Goal: Information Seeking & Learning: Learn about a topic

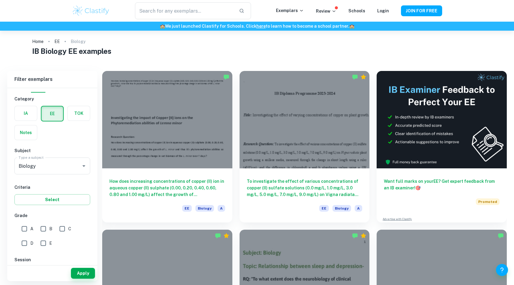
scroll to position [2, 0]
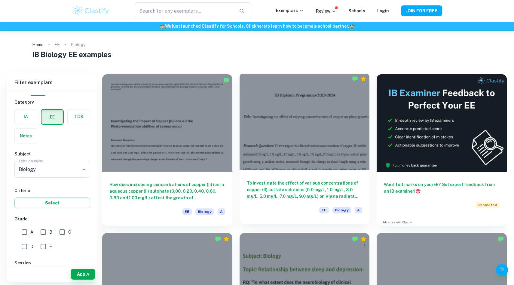
click at [330, 135] on div at bounding box center [305, 121] width 130 height 97
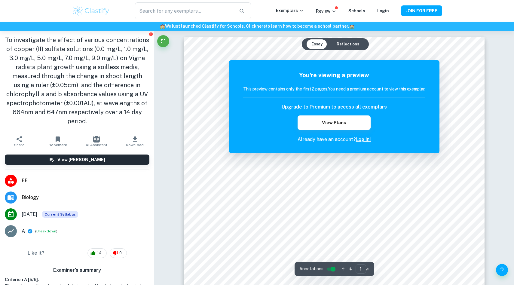
click at [347, 46] on button "Reflections" at bounding box center [348, 44] width 32 height 10
click at [317, 44] on button "Essay" at bounding box center [317, 44] width 21 height 10
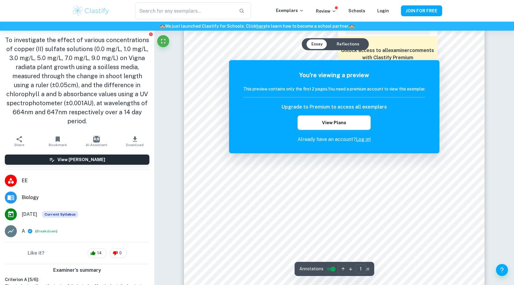
scroll to position [6, 0]
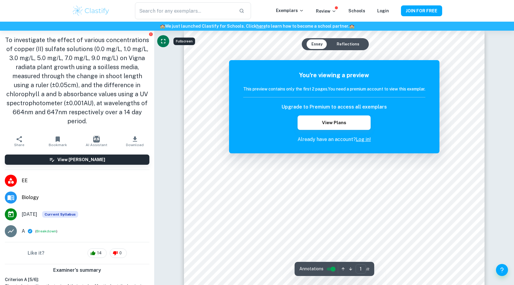
click at [161, 41] on icon "Fullscreen" at bounding box center [163, 41] width 7 height 7
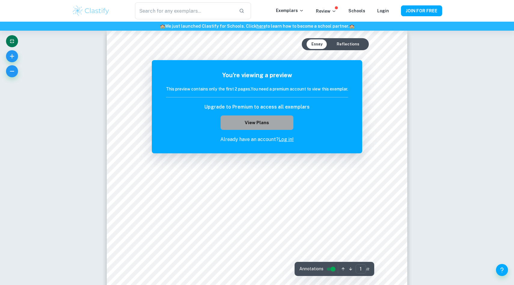
click at [280, 121] on button "View Plans" at bounding box center [257, 122] width 73 height 14
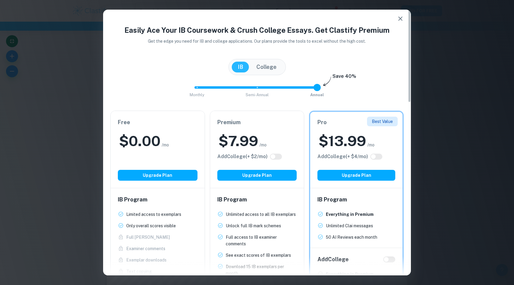
click at [401, 18] on icon "button" at bounding box center [400, 19] width 4 height 4
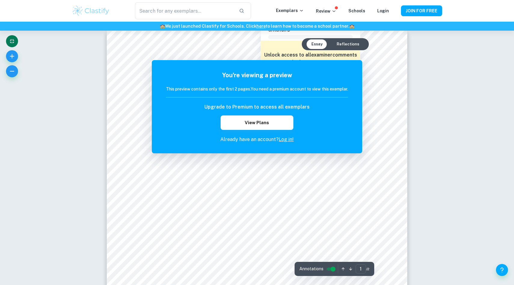
click at [280, 200] on div at bounding box center [262, 191] width 237 height 17
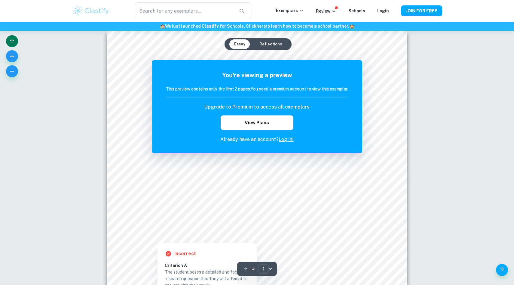
click at [287, 196] on div at bounding box center [257, 196] width 228 height 22
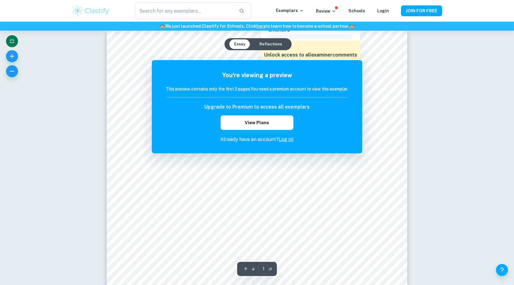
click at [201, 254] on div at bounding box center [268, 250] width 225 height 9
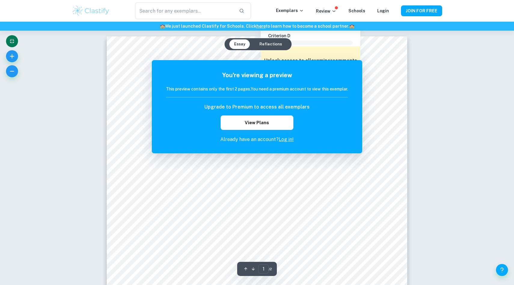
scroll to position [0, 0]
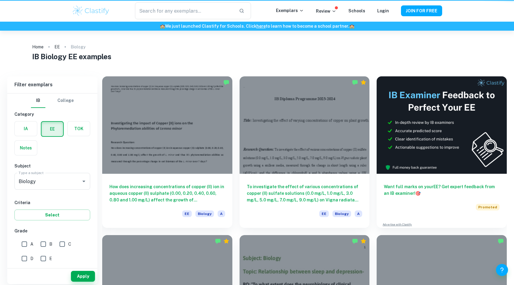
scroll to position [2, 0]
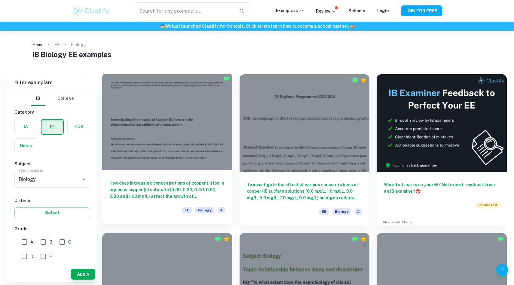
click at [170, 164] on div at bounding box center [167, 121] width 130 height 97
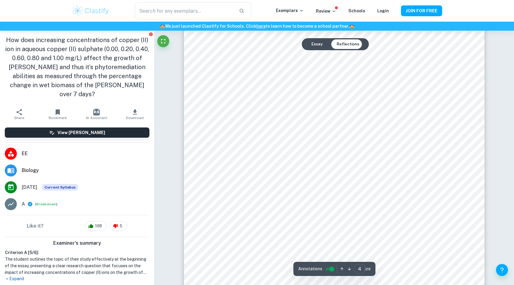
scroll to position [153, 0]
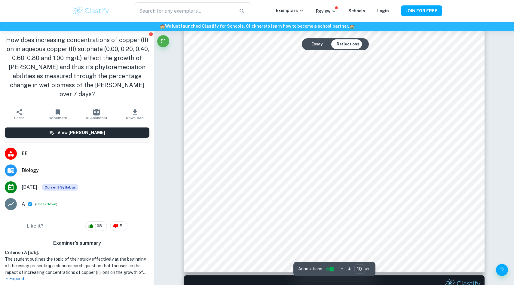
type input "2"
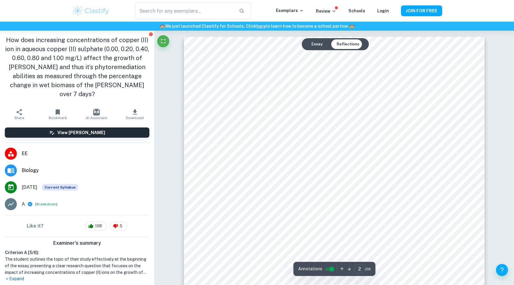
click at [315, 44] on button "Essay" at bounding box center [317, 44] width 21 height 10
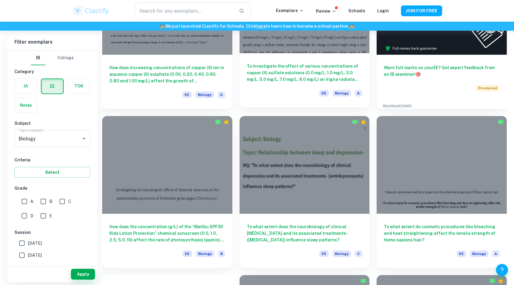
scroll to position [120, 0]
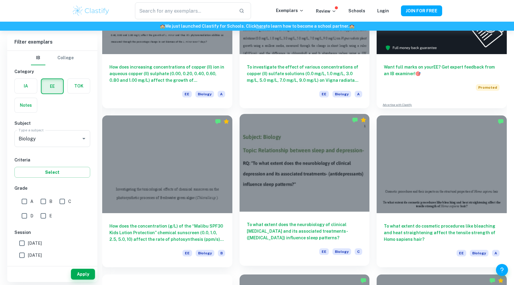
click at [308, 167] on div at bounding box center [305, 162] width 130 height 97
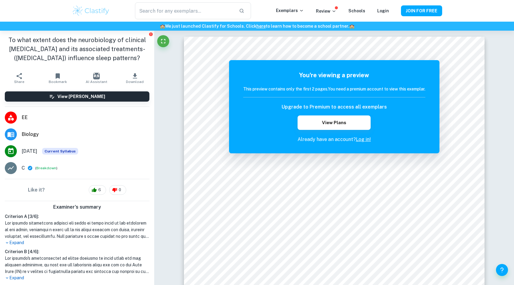
click at [30, 133] on span "Biology" at bounding box center [86, 134] width 128 height 7
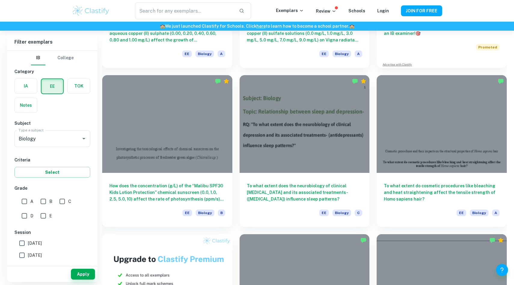
scroll to position [161, 0]
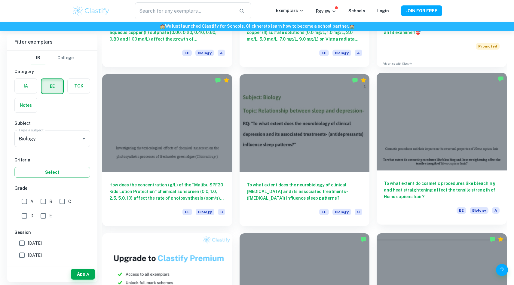
click at [456, 174] on div "To what extent do cosmetic procedures like bleaching and heat straightening aff…" at bounding box center [442, 197] width 130 height 54
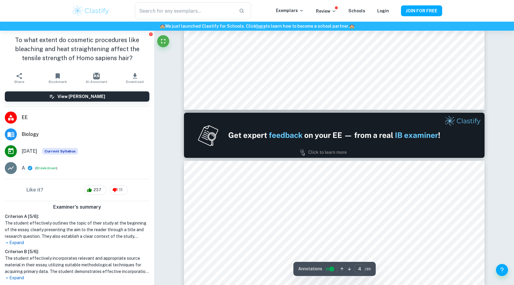
scroll to position [8, 0]
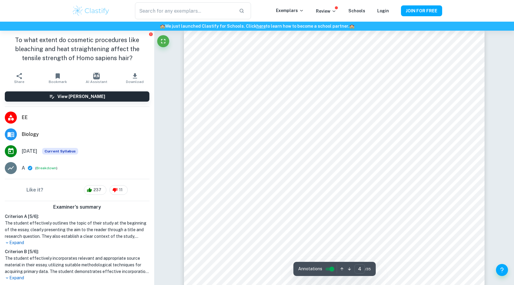
type input "2"
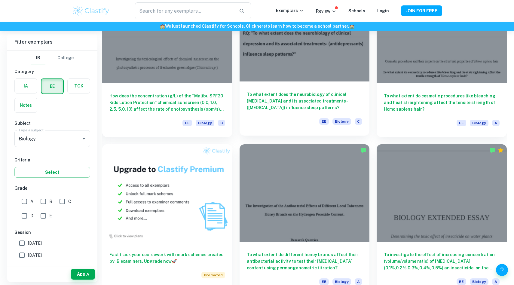
scroll to position [250, 0]
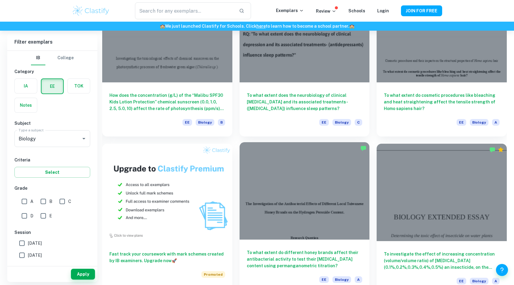
click at [312, 197] on div at bounding box center [305, 190] width 130 height 97
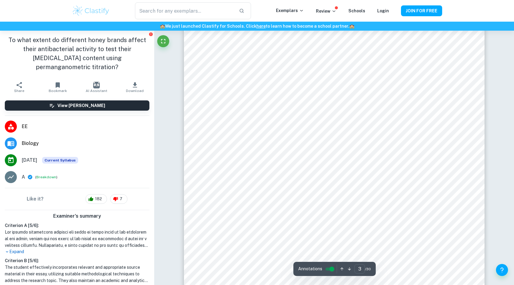
scroll to position [46, 0]
type input "2"
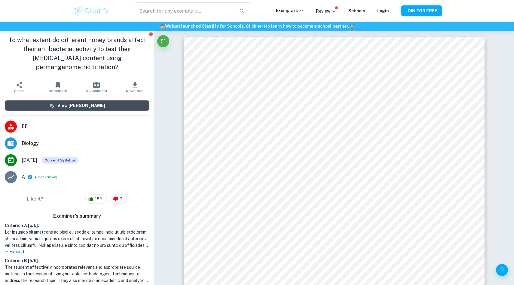
click at [121, 103] on button "View [PERSON_NAME]" at bounding box center [77, 105] width 145 height 10
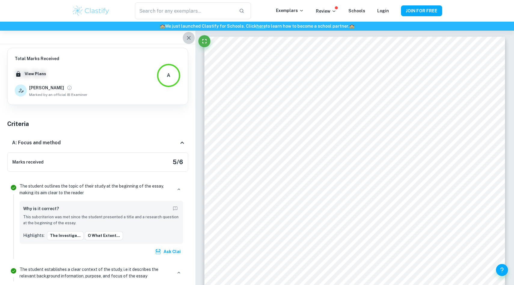
click at [188, 39] on icon "button" at bounding box center [188, 37] width 7 height 7
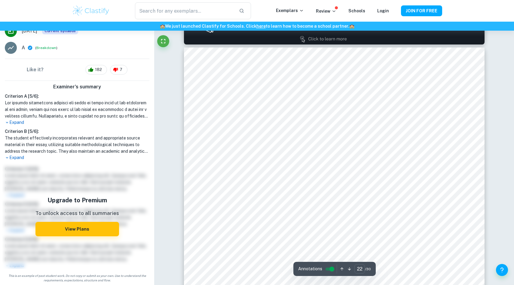
scroll to position [183, 0]
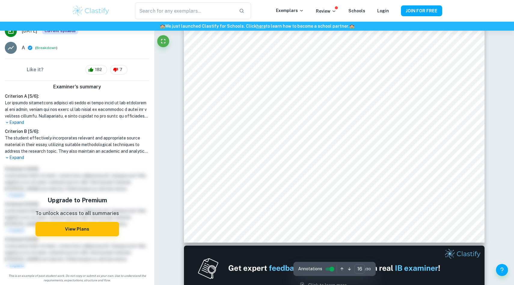
type input "2"
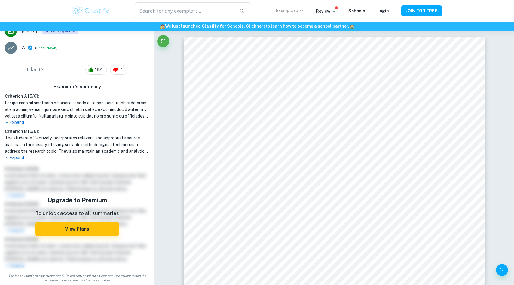
click at [296, 9] on p "Exemplars" at bounding box center [290, 10] width 28 height 7
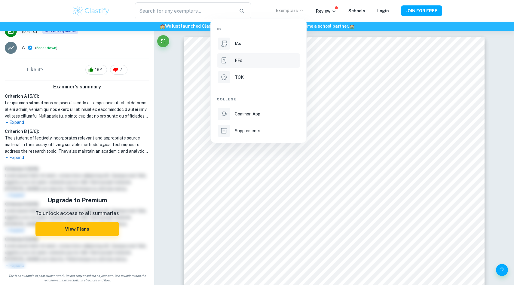
click at [240, 62] on p "EEs" at bounding box center [239, 60] width 8 height 7
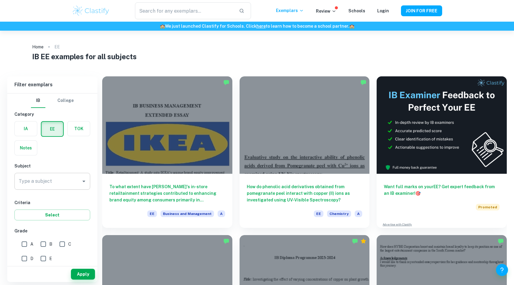
click at [82, 183] on icon "Open" at bounding box center [83, 181] width 7 height 7
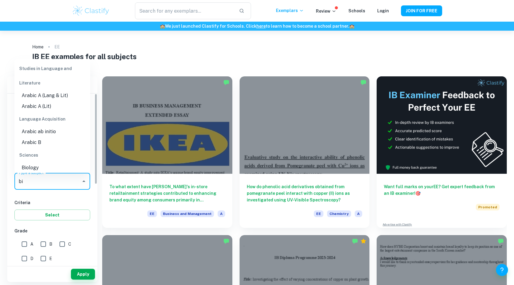
click at [48, 169] on li "Biology" at bounding box center [52, 167] width 76 height 11
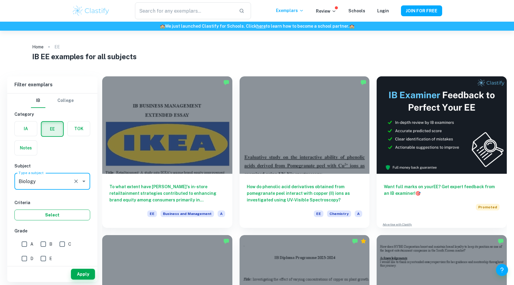
type input "Biology"
click at [50, 216] on button "Select" at bounding box center [52, 215] width 76 height 11
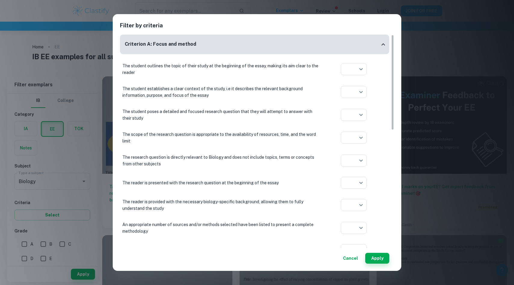
click at [338, 17] on div "Filter by criteria Criterion A: Focus and method The student outlines the topic…" at bounding box center [257, 142] width 289 height 256
click at [417, 69] on div "Filter by criteria Criterion A: Focus and method The student outlines the topic…" at bounding box center [257, 142] width 514 height 285
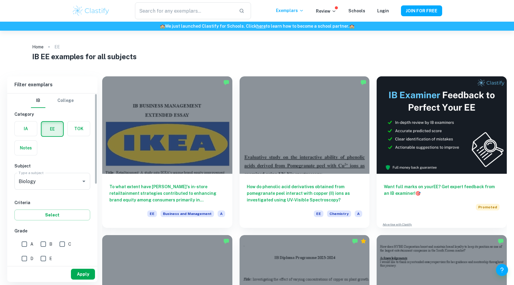
click at [80, 274] on button "Apply" at bounding box center [83, 274] width 24 height 11
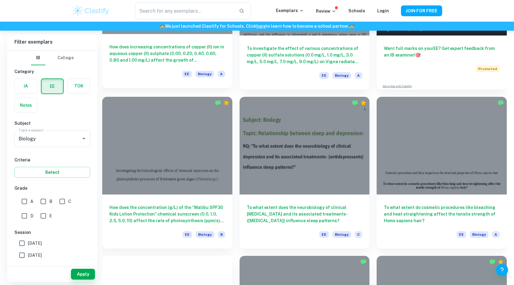
scroll to position [140, 0]
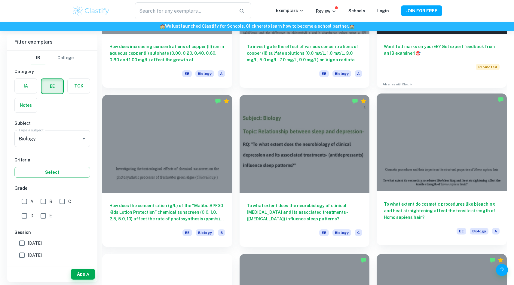
click at [431, 210] on h6 "To what extent do cosmetic procedures like bleaching and heat straightening aff…" at bounding box center [442, 211] width 116 height 20
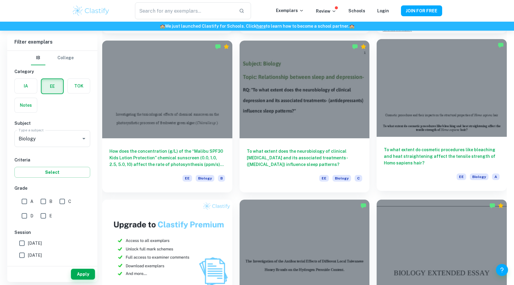
scroll to position [272, 0]
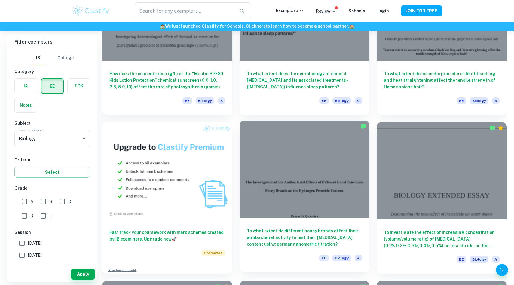
click at [314, 202] on div at bounding box center [305, 169] width 130 height 97
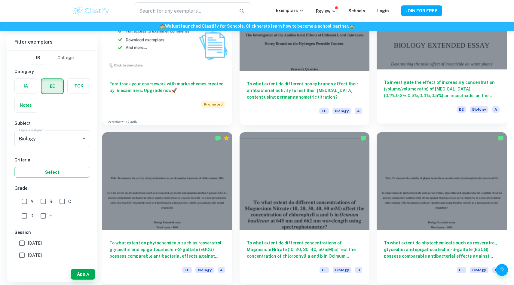
scroll to position [421, 0]
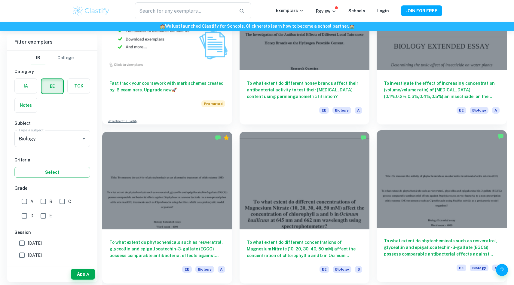
click at [420, 224] on div at bounding box center [442, 178] width 130 height 97
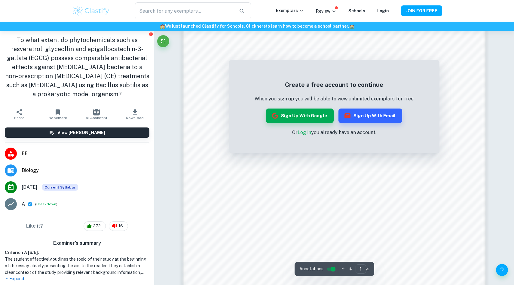
scroll to position [444, 0]
click at [289, 113] on button "Sign up with Google" at bounding box center [300, 116] width 68 height 14
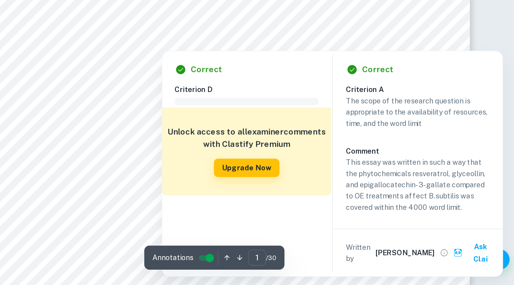
scroll to position [69, 0]
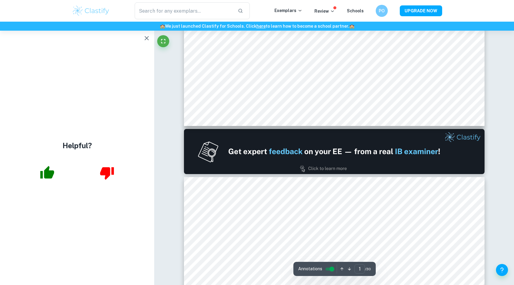
type input "2"
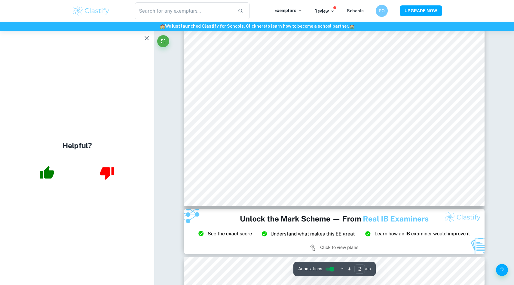
scroll to position [727, 0]
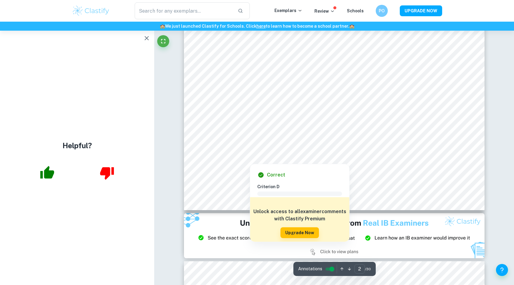
click at [249, 124] on div at bounding box center [336, 123] width 214 height 13
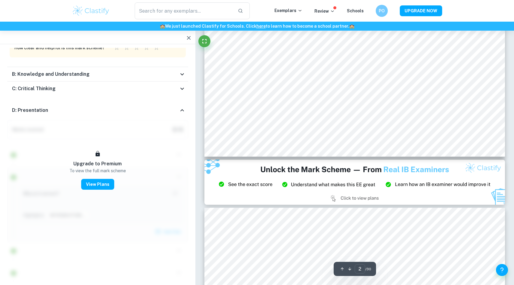
scroll to position [733, 0]
click at [181, 85] on icon at bounding box center [182, 88] width 7 height 7
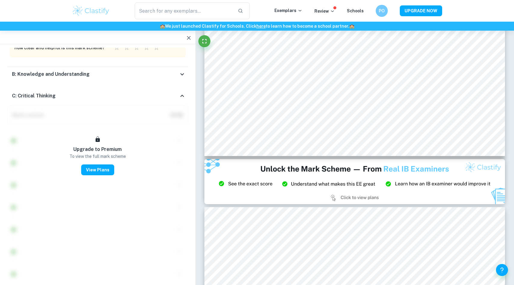
click at [182, 92] on icon at bounding box center [182, 95] width 7 height 7
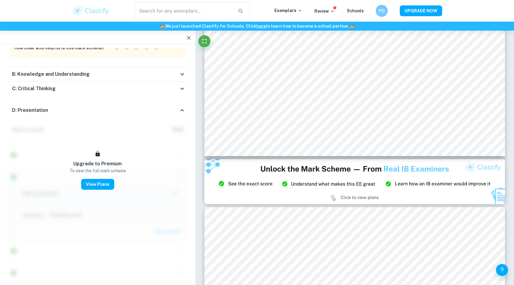
click at [181, 71] on icon at bounding box center [182, 74] width 7 height 7
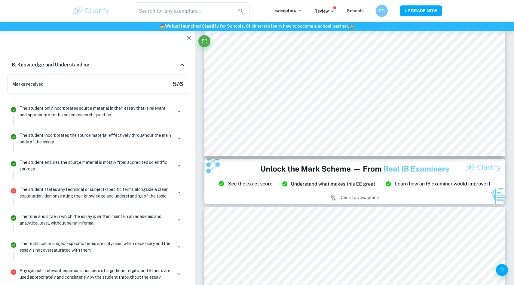
scroll to position [1709, 0]
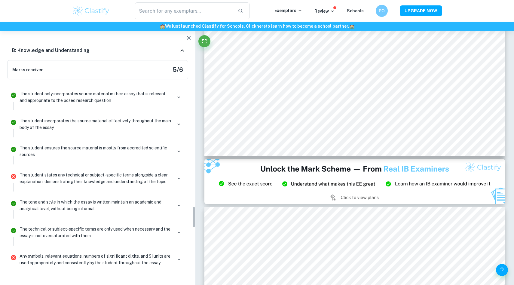
click at [124, 172] on p "The student states any technical or subject-specific terms alongside a clear ex…" at bounding box center [96, 178] width 153 height 13
click at [22, 172] on p "The student states any technical or subject-specific terms alongside a clear ex…" at bounding box center [96, 178] width 153 height 13
click at [178, 178] on icon "button" at bounding box center [178, 179] width 3 height 2
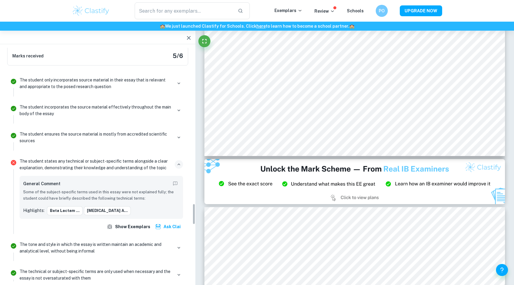
scroll to position [1724, 0]
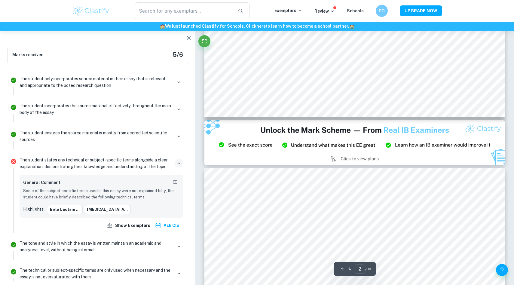
type input "3"
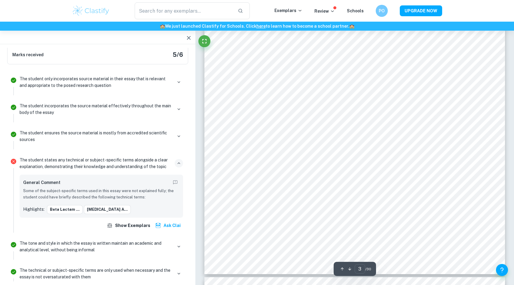
scroll to position [1084, 0]
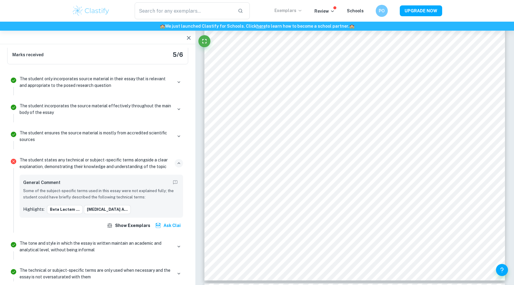
click at [295, 11] on p "Exemplars" at bounding box center [288, 10] width 28 height 7
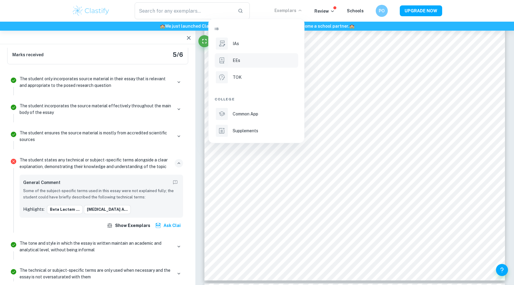
click at [248, 60] on div "EEs" at bounding box center [265, 60] width 64 height 7
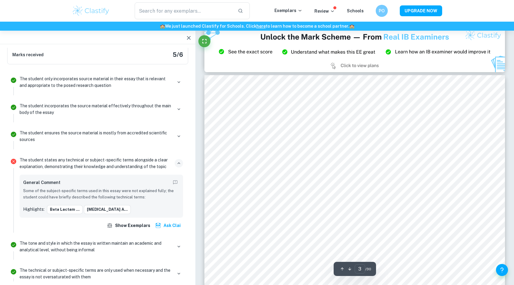
scroll to position [866, 0]
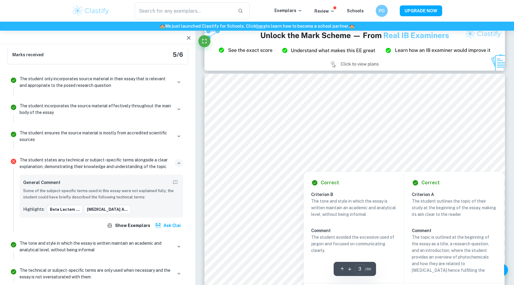
click at [266, 123] on div at bounding box center [358, 124] width 198 height 10
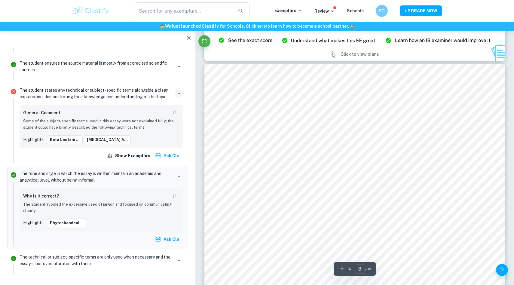
scroll to position [877, 0]
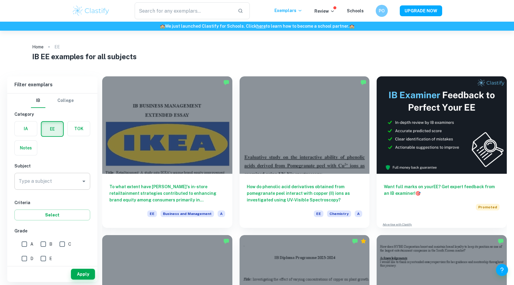
click at [65, 184] on input "Type a subject" at bounding box center [47, 181] width 61 height 11
type input "Biology"
click at [86, 276] on button "Apply" at bounding box center [83, 274] width 24 height 11
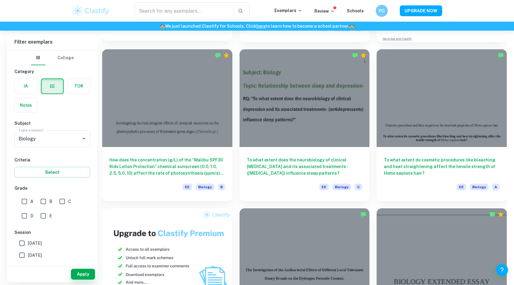
scroll to position [185, 0]
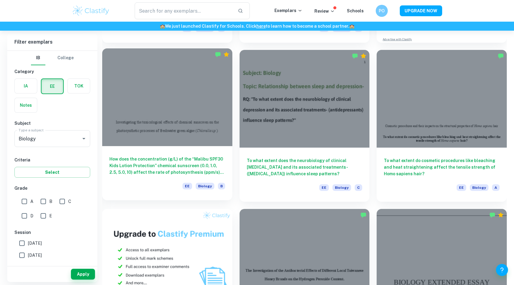
click at [209, 160] on h6 "How does the concentration (g/L) of the “Malibu SPF30 Kids Lotion Protection” c…" at bounding box center [167, 166] width 116 height 20
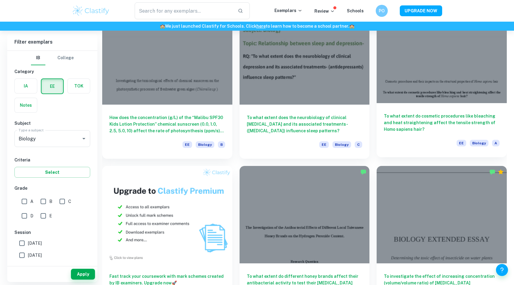
click at [446, 98] on div at bounding box center [442, 53] width 130 height 97
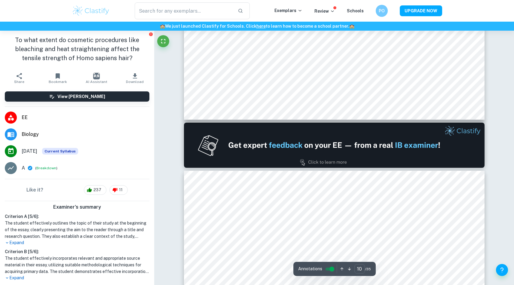
scroll to position [112, 0]
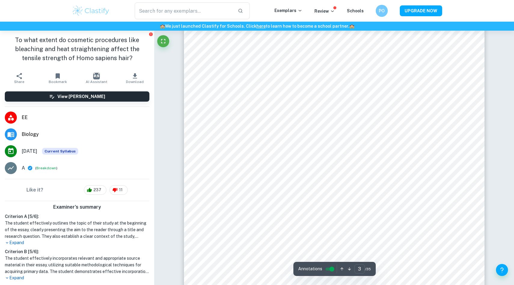
type input "2"
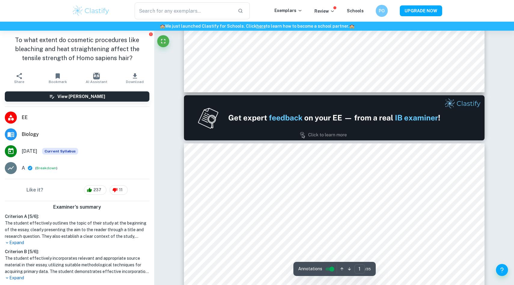
type input "2"
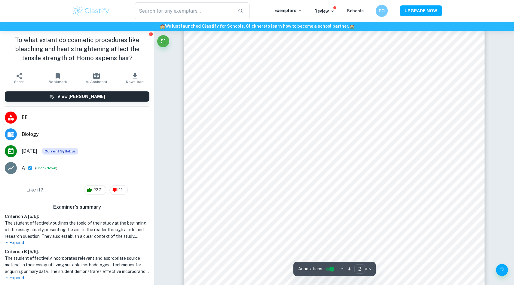
scroll to position [456, 0]
click at [251, 72] on div at bounding box center [335, 75] width 228 height 9
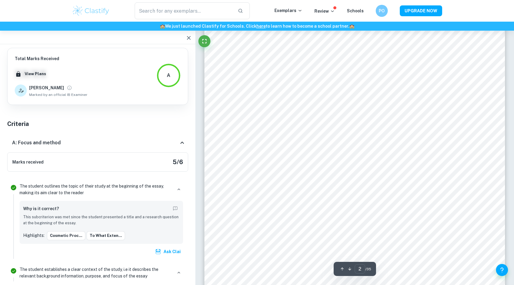
scroll to position [1595, 0]
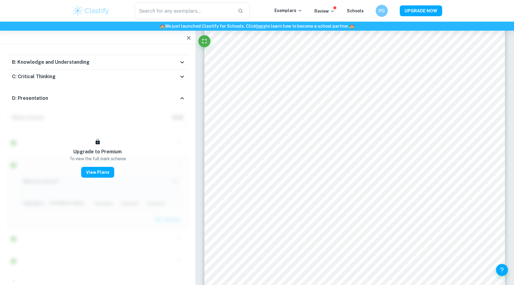
click at [188, 40] on icon "button" at bounding box center [188, 37] width 7 height 7
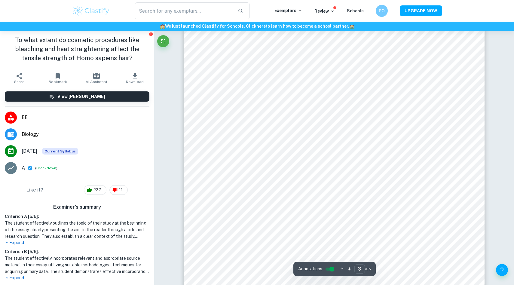
scroll to position [882, 0]
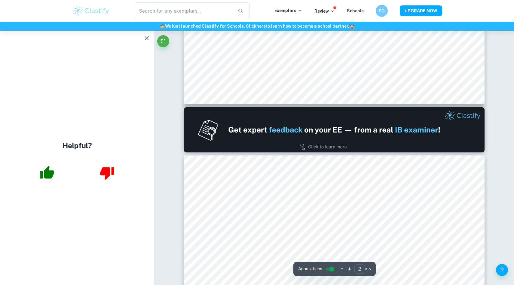
type input "1"
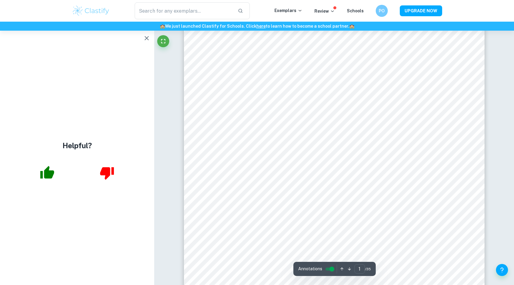
scroll to position [132, 0]
